Goal: Task Accomplishment & Management: Manage account settings

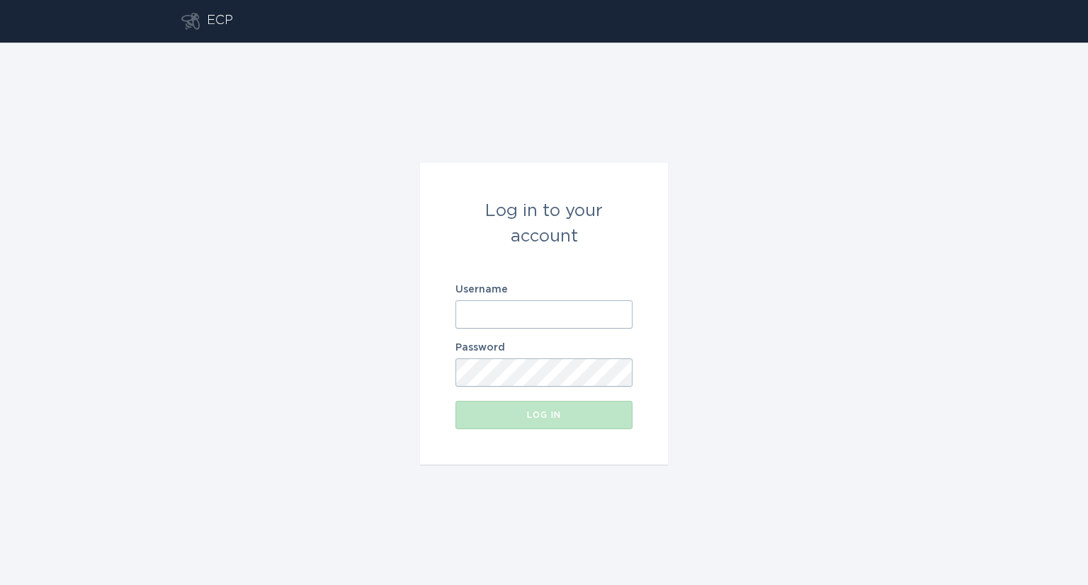
click at [533, 315] on input "Username" at bounding box center [543, 314] width 177 height 28
type input "[EMAIL_ADDRESS][DOMAIN_NAME]"
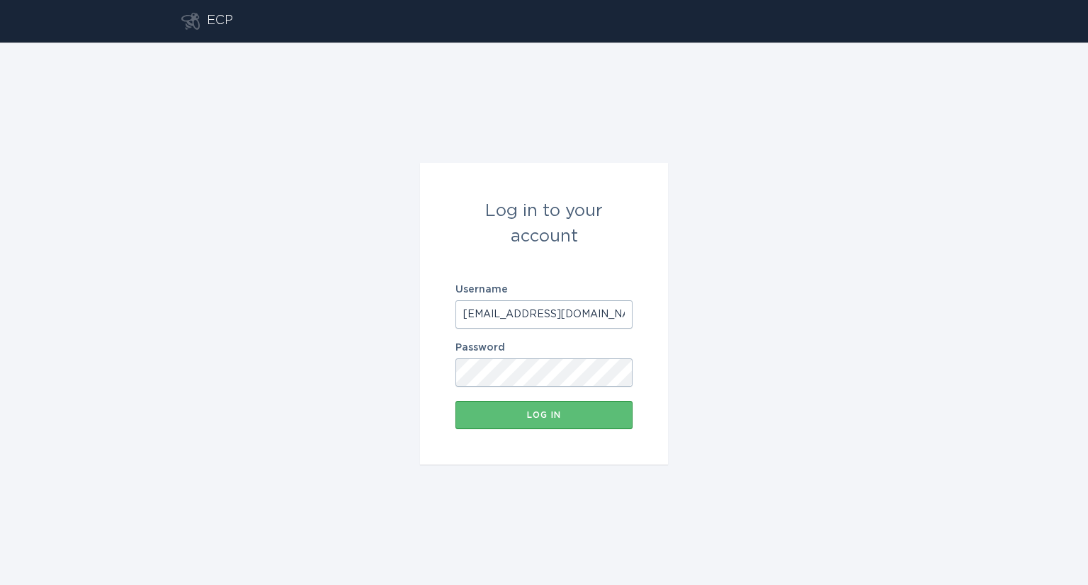
click at [455, 401] on button "Log in" at bounding box center [543, 415] width 177 height 28
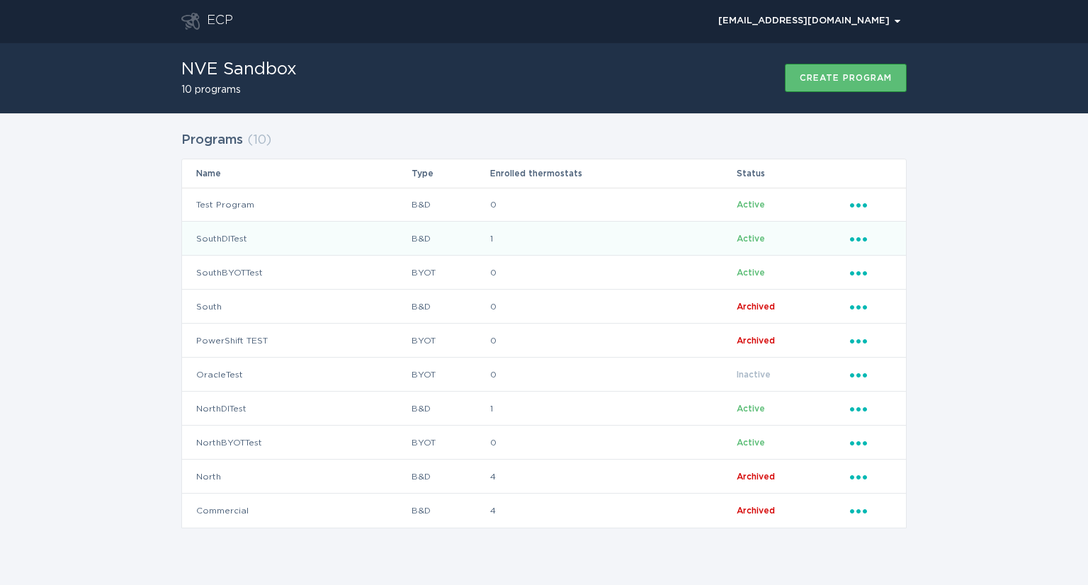
click at [227, 243] on td "SouthDITest" at bounding box center [296, 239] width 229 height 34
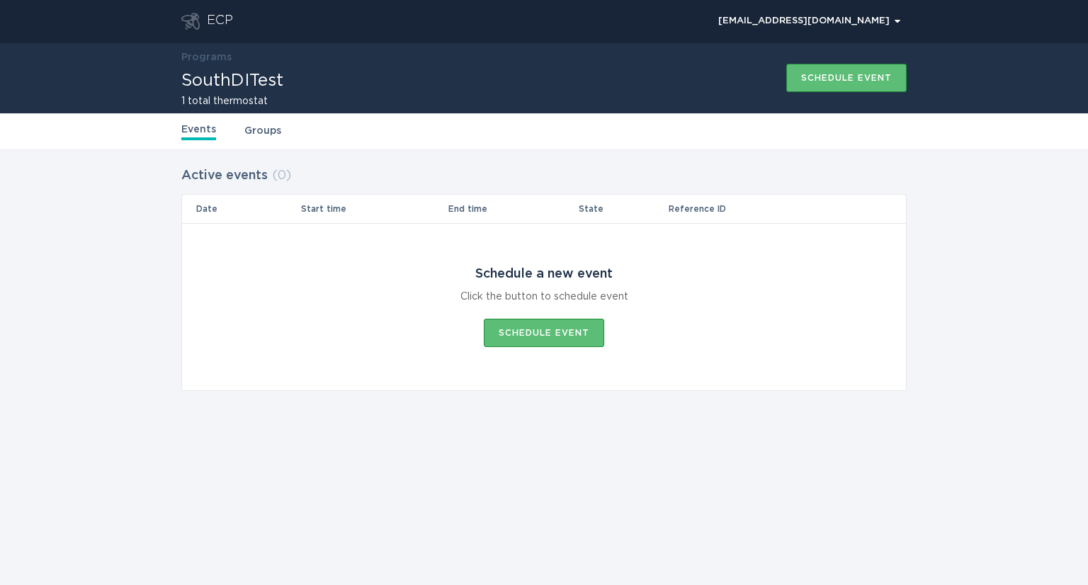
click at [256, 137] on link "Groups" at bounding box center [262, 131] width 37 height 16
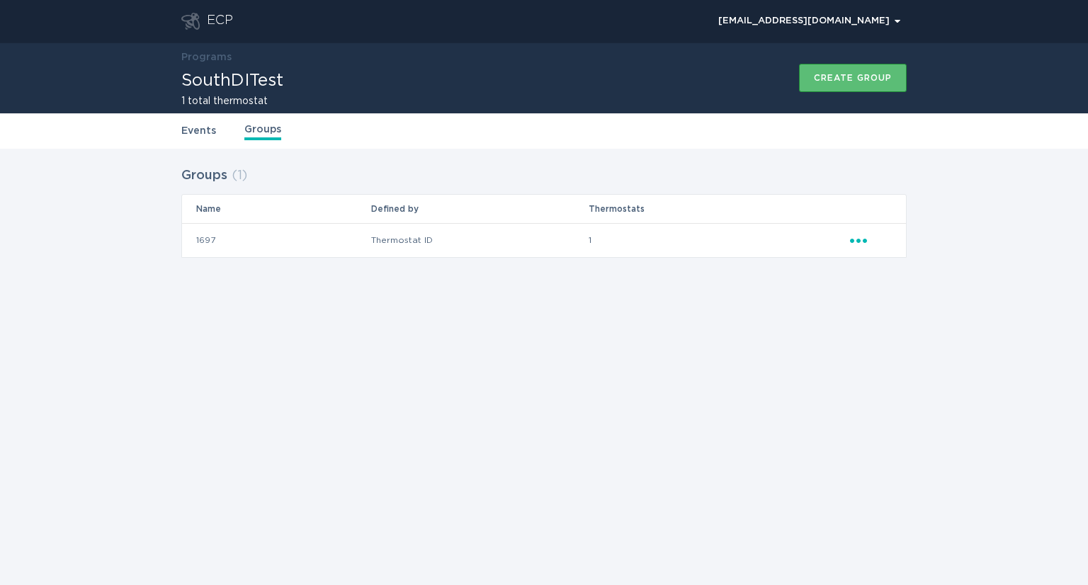
click at [197, 239] on td "1697" at bounding box center [276, 240] width 188 height 34
click at [382, 281] on div "Groups ( 1 ) Name Defined by Thermostats 1697 Thermostat ID 1 Ellipsis" at bounding box center [544, 221] width 1088 height 144
click at [858, 239] on icon "Popover menu" at bounding box center [858, 241] width 17 height 4
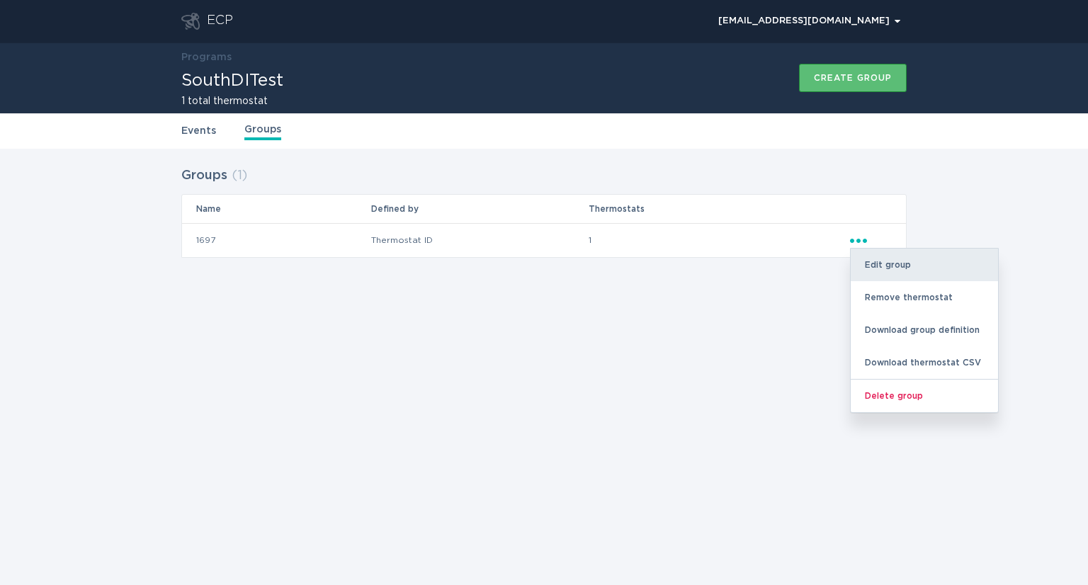
click at [932, 258] on div "Edit group" at bounding box center [924, 265] width 147 height 33
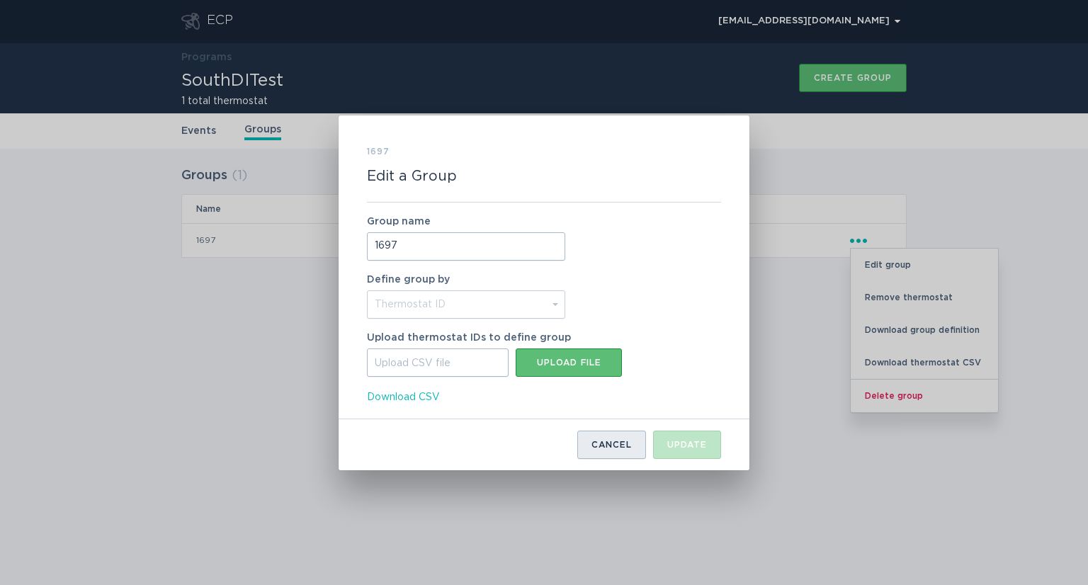
click at [625, 458] on button "Cancel" at bounding box center [611, 445] width 69 height 28
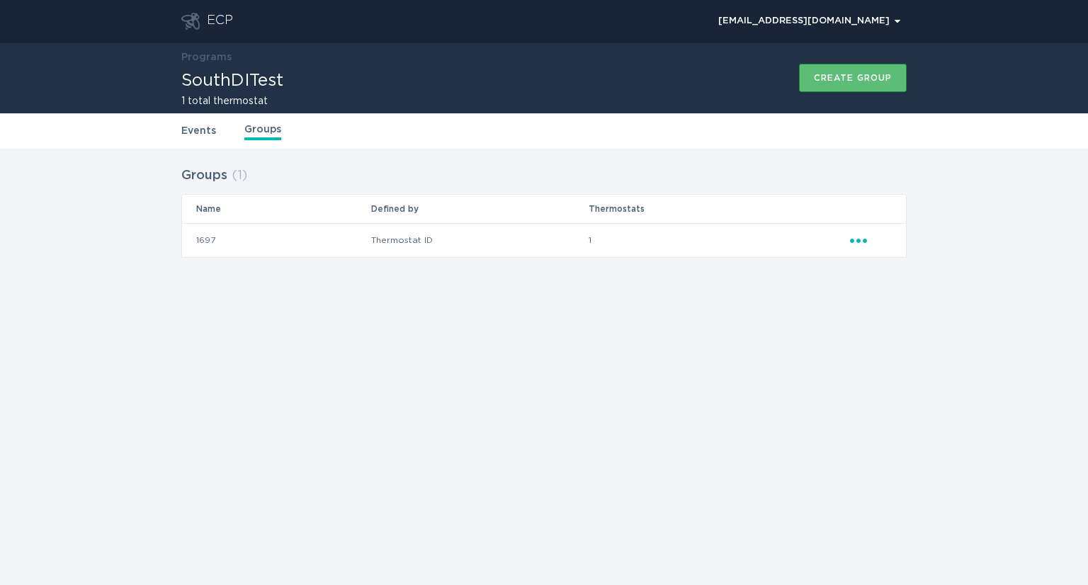
click at [854, 243] on icon "Ellipsis" at bounding box center [860, 238] width 20 height 12
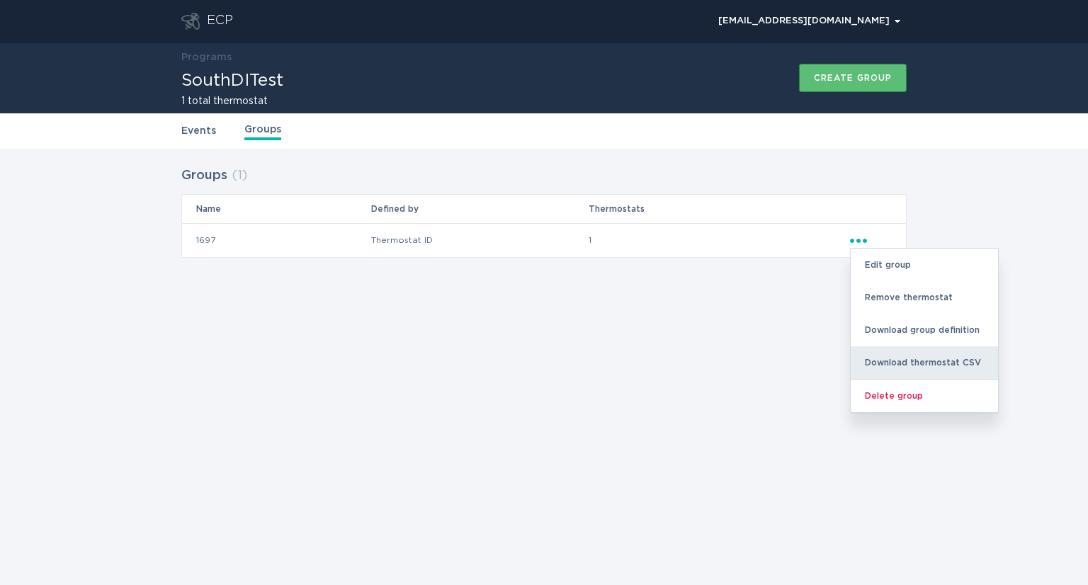
click at [958, 366] on div "Download thermostat CSV" at bounding box center [924, 362] width 147 height 33
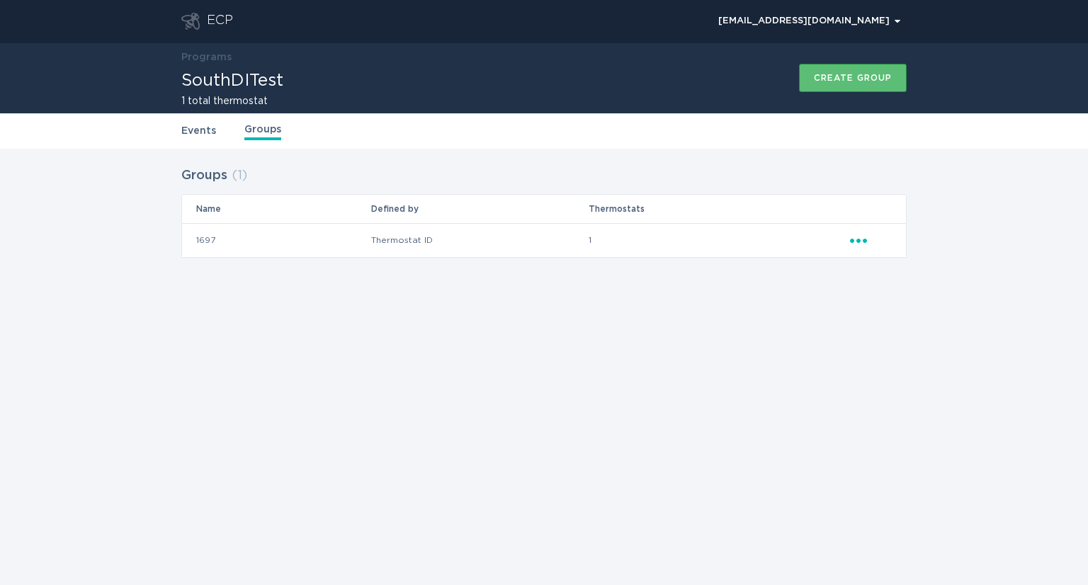
click at [920, 223] on div "Groups ( 1 ) Name Defined by Thermostats 1697 Thermostat ID 1 Ellipsis" at bounding box center [544, 221] width 1088 height 144
